Goal: Task Accomplishment & Management: Use online tool/utility

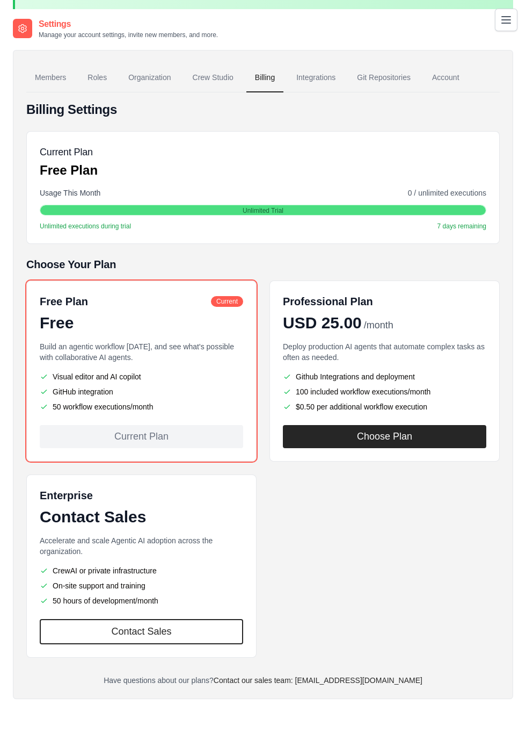
scroll to position [55, 0]
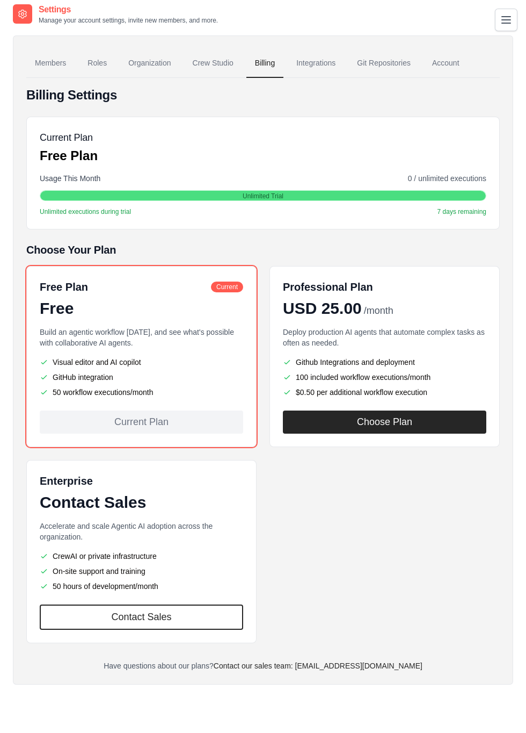
click at [138, 344] on p "Build an agentic workflow today, and see what's possible with collaborative AI …" at bounding box center [142, 337] width 204 height 21
click at [165, 337] on p "Build an agentic workflow today, and see what's possible with collaborative AI …" at bounding box center [142, 337] width 204 height 21
click at [192, 323] on div "Free Plan Current Free Build an agentic workflow today, and see what's possible…" at bounding box center [141, 356] width 230 height 181
click at [313, 61] on link "Integrations" at bounding box center [316, 63] width 56 height 29
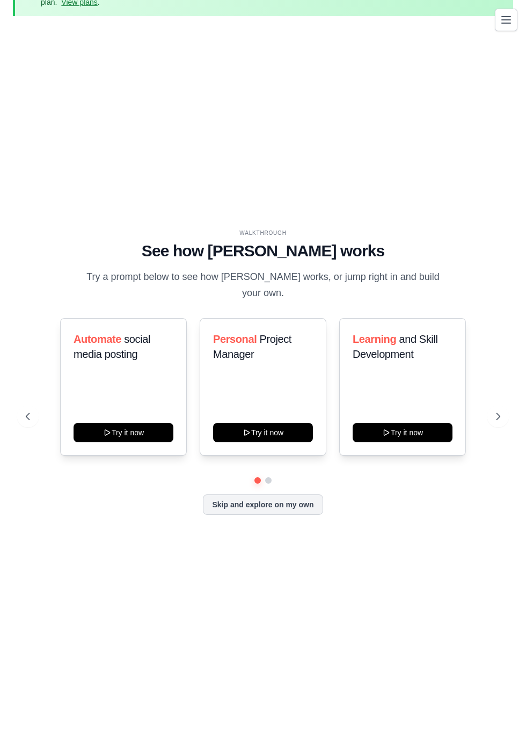
scroll to position [35, 0]
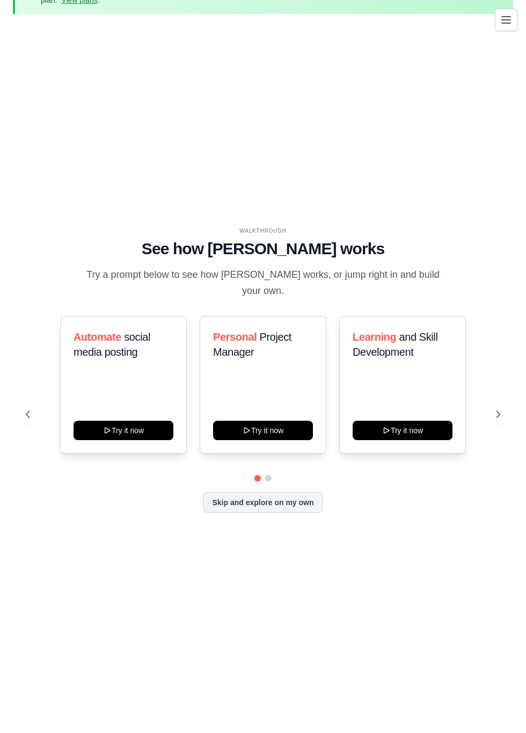
click at [109, 409] on div "Automate social media posting Try it now" at bounding box center [123, 385] width 127 height 138
click at [126, 413] on div "Automate social media posting Try it now" at bounding box center [123, 385] width 127 height 138
click at [136, 440] on button "Try it now" at bounding box center [124, 430] width 100 height 19
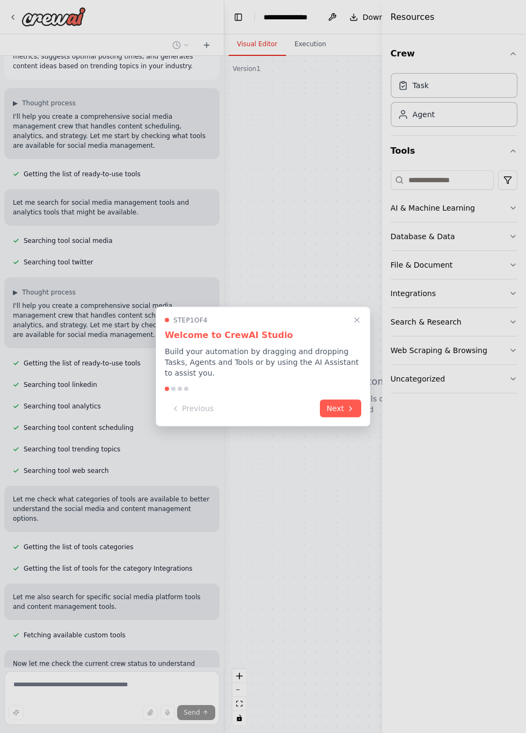
scroll to position [67, 0]
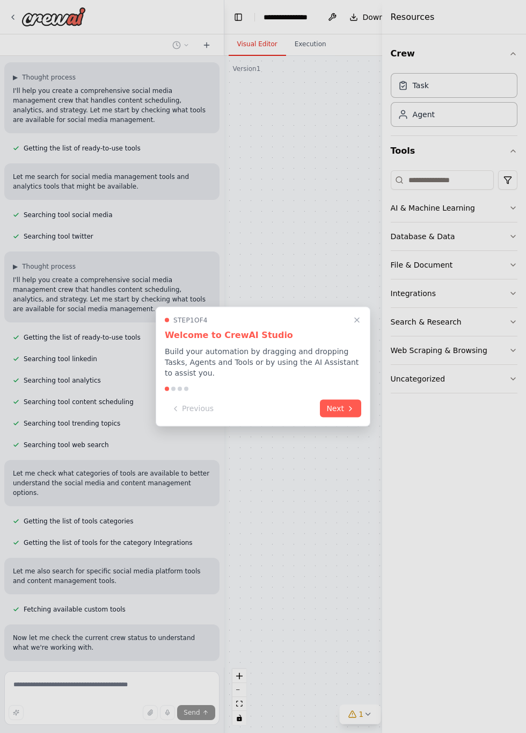
click at [341, 417] on button "Next" at bounding box center [340, 409] width 41 height 18
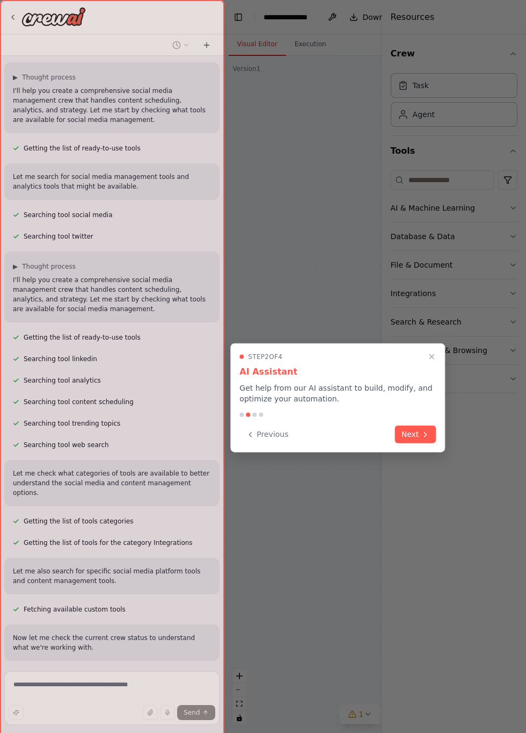
click at [415, 434] on button "Next" at bounding box center [415, 434] width 41 height 18
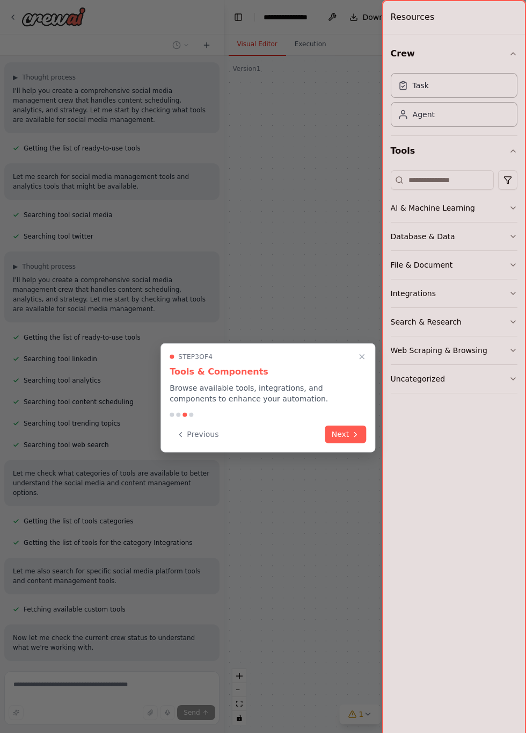
click at [344, 437] on button "Next" at bounding box center [346, 434] width 41 height 18
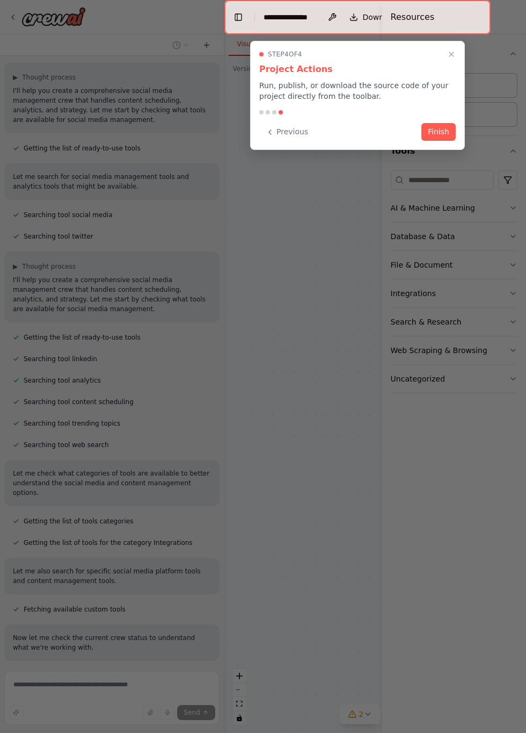
click at [288, 128] on button "Previous" at bounding box center [286, 132] width 55 height 18
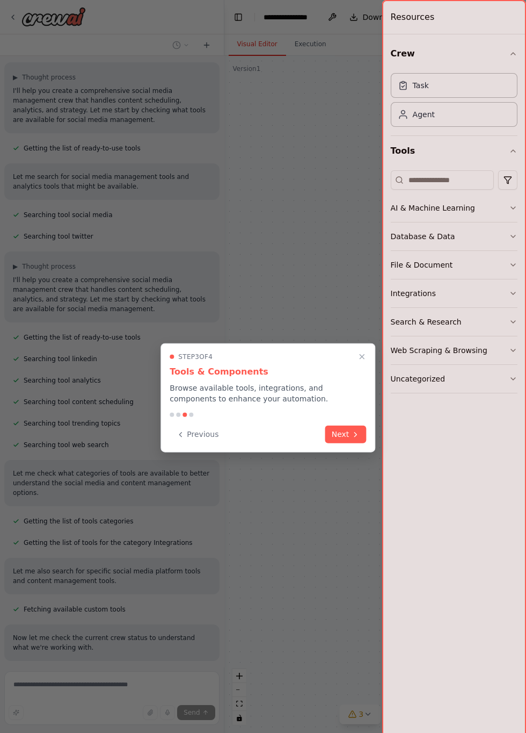
click at [197, 434] on button "Previous" at bounding box center [197, 434] width 55 height 18
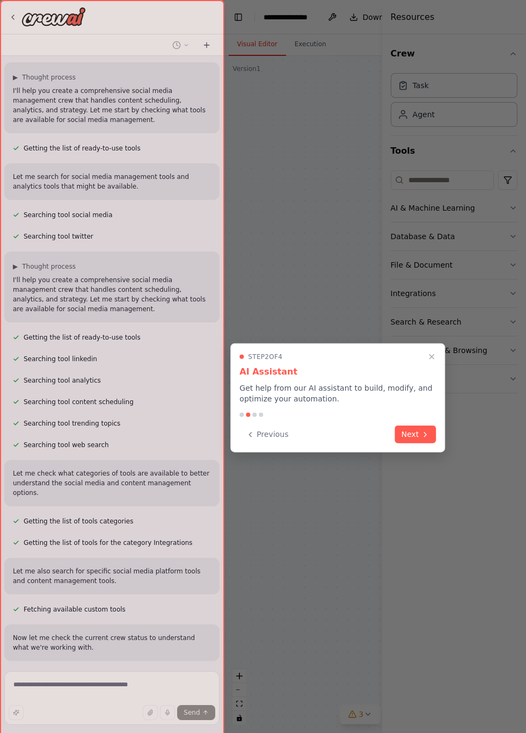
click at [261, 432] on button "Previous" at bounding box center [267, 434] width 55 height 18
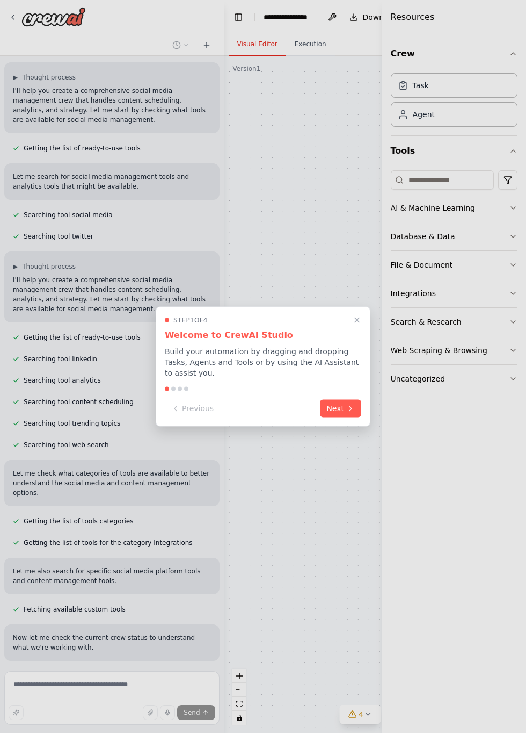
click at [339, 417] on button "Next" at bounding box center [340, 409] width 41 height 18
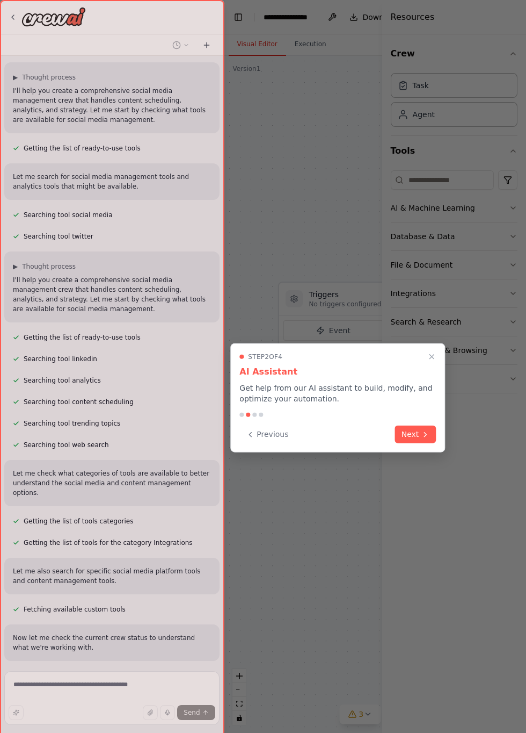
click at [413, 437] on button "Next" at bounding box center [415, 434] width 41 height 18
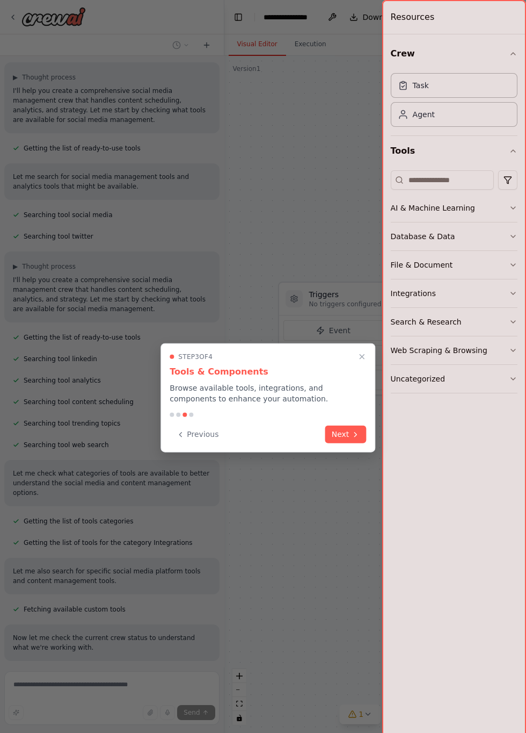
click at [345, 436] on button "Next" at bounding box center [346, 434] width 41 height 18
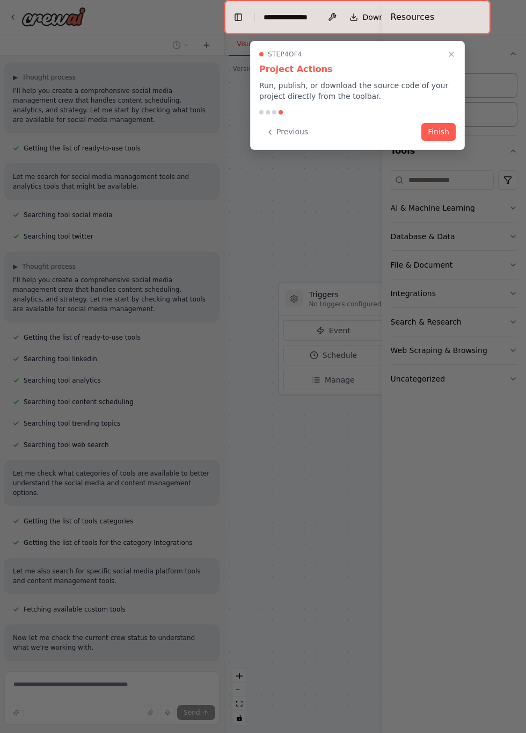
click at [441, 129] on button "Finish" at bounding box center [439, 132] width 34 height 18
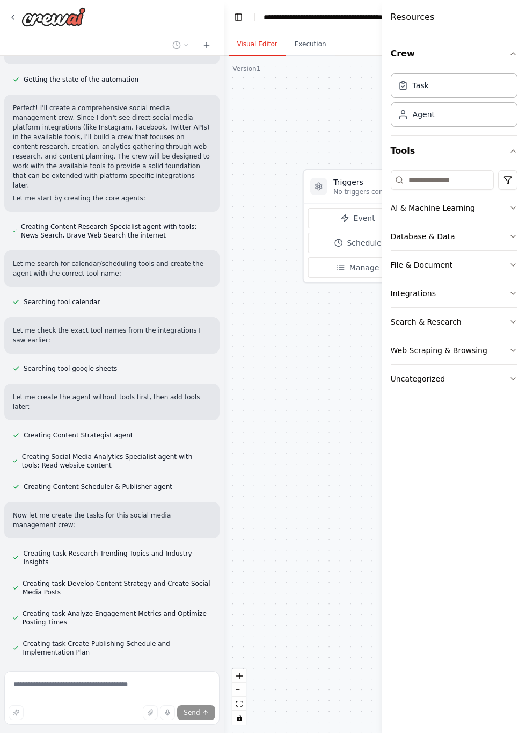
scroll to position [689, 0]
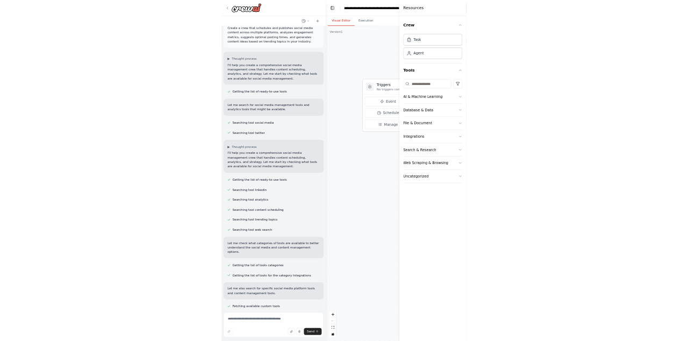
scroll to position [0, 0]
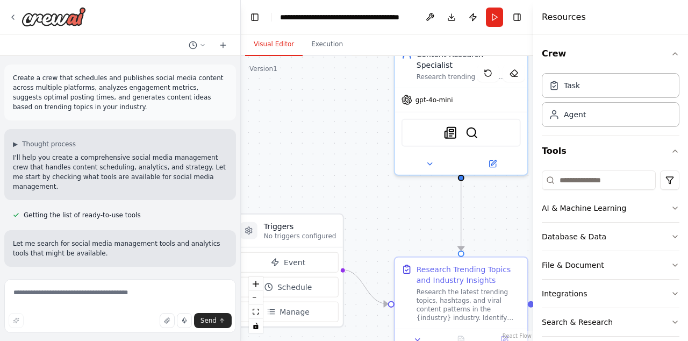
click at [318, 57] on div ".deletable-edge-delete-btn { width: 20px; height: 20px; border: 0px solid #ffff…" at bounding box center [387, 198] width 292 height 285
click at [328, 46] on button "Execution" at bounding box center [326, 44] width 49 height 23
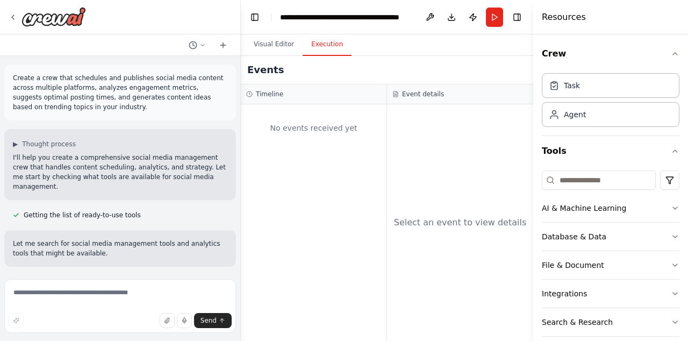
click at [273, 45] on button "Visual Editor" at bounding box center [273, 44] width 57 height 23
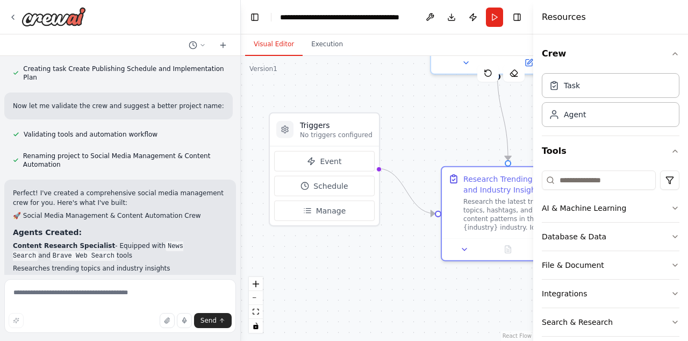
scroll to position [1198, 0]
